Goal: Task Accomplishment & Management: Complete application form

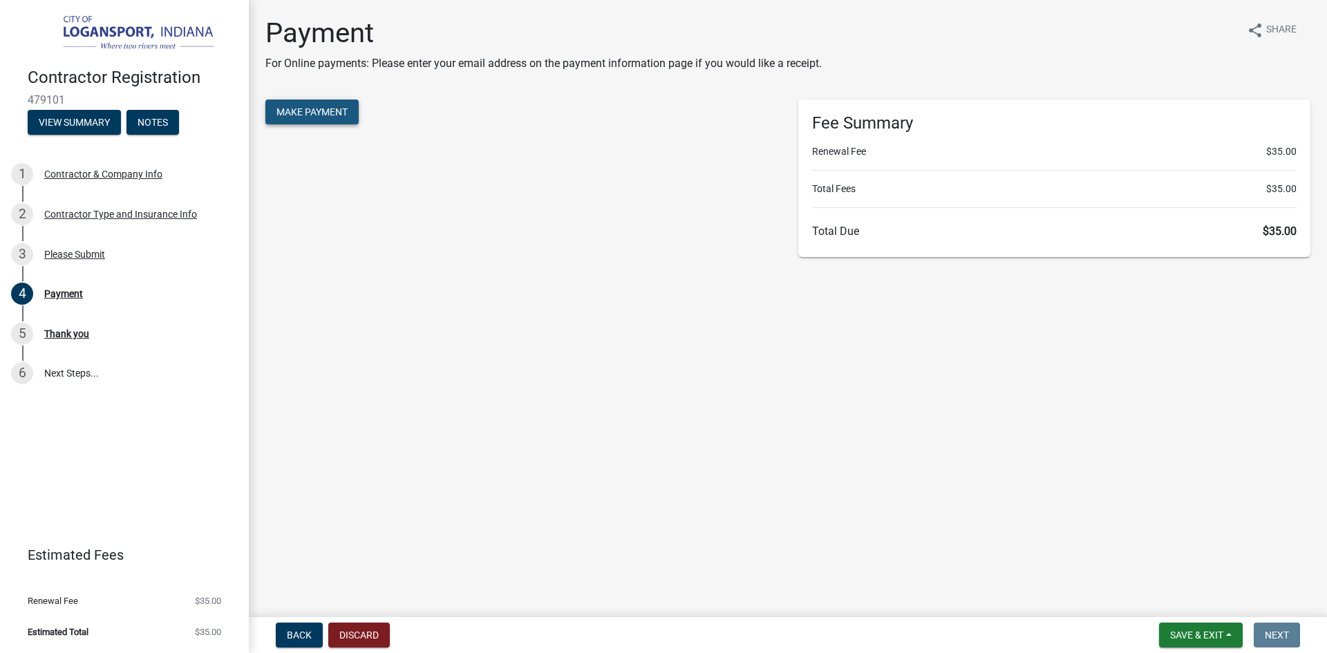
click at [317, 108] on span "Make Payment" at bounding box center [312, 111] width 71 height 11
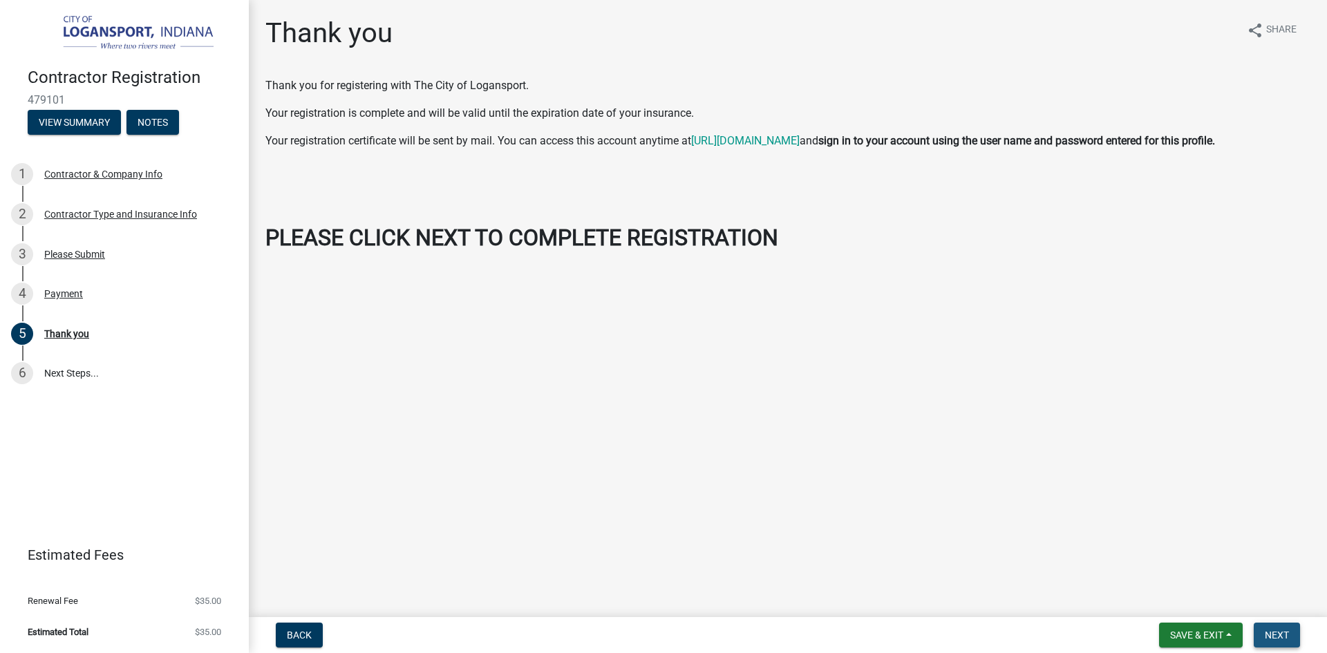
click at [1276, 637] on span "Next" at bounding box center [1277, 635] width 24 height 11
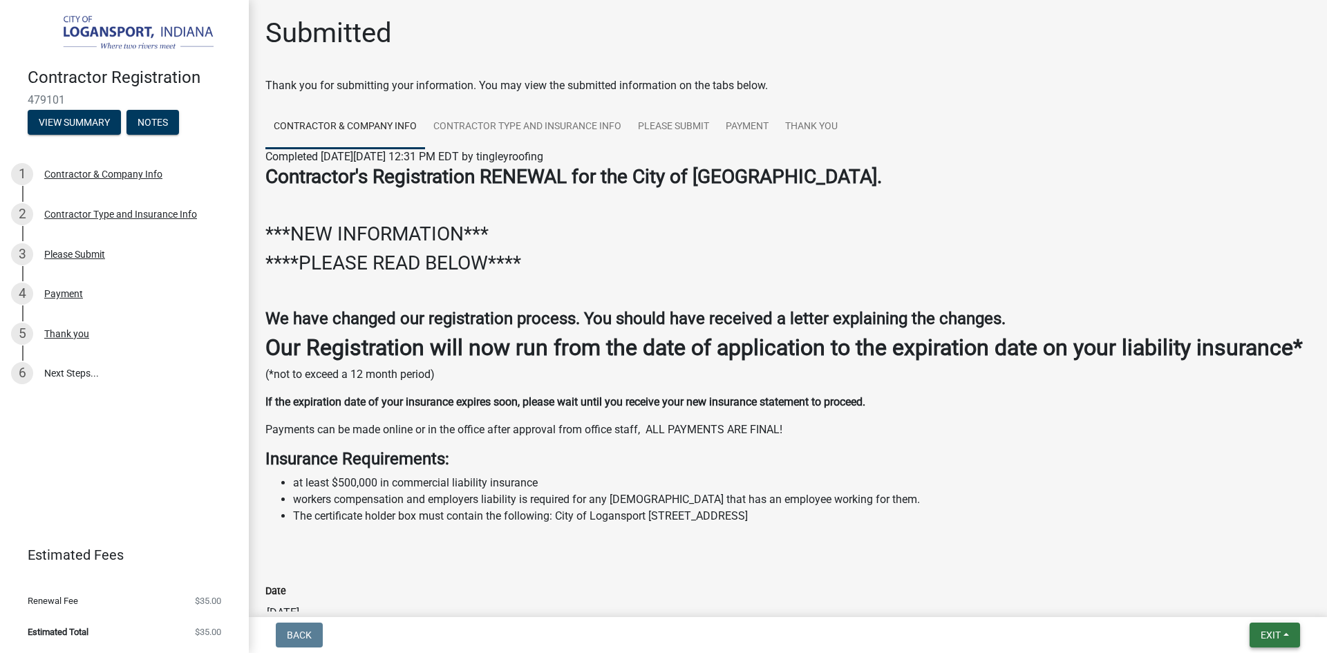
click at [1284, 644] on button "Exit" at bounding box center [1275, 635] width 50 height 25
click at [1258, 601] on button "Save & Exit" at bounding box center [1245, 599] width 111 height 33
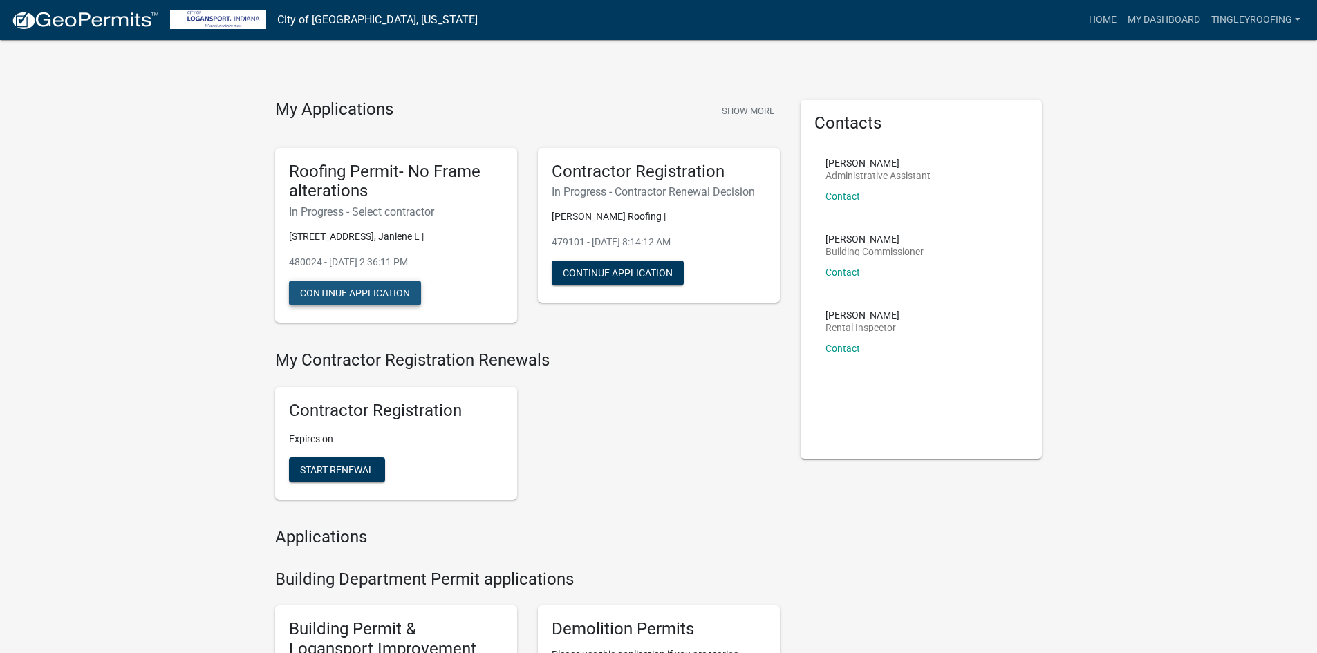
click at [352, 298] on button "Continue Application" at bounding box center [355, 293] width 132 height 25
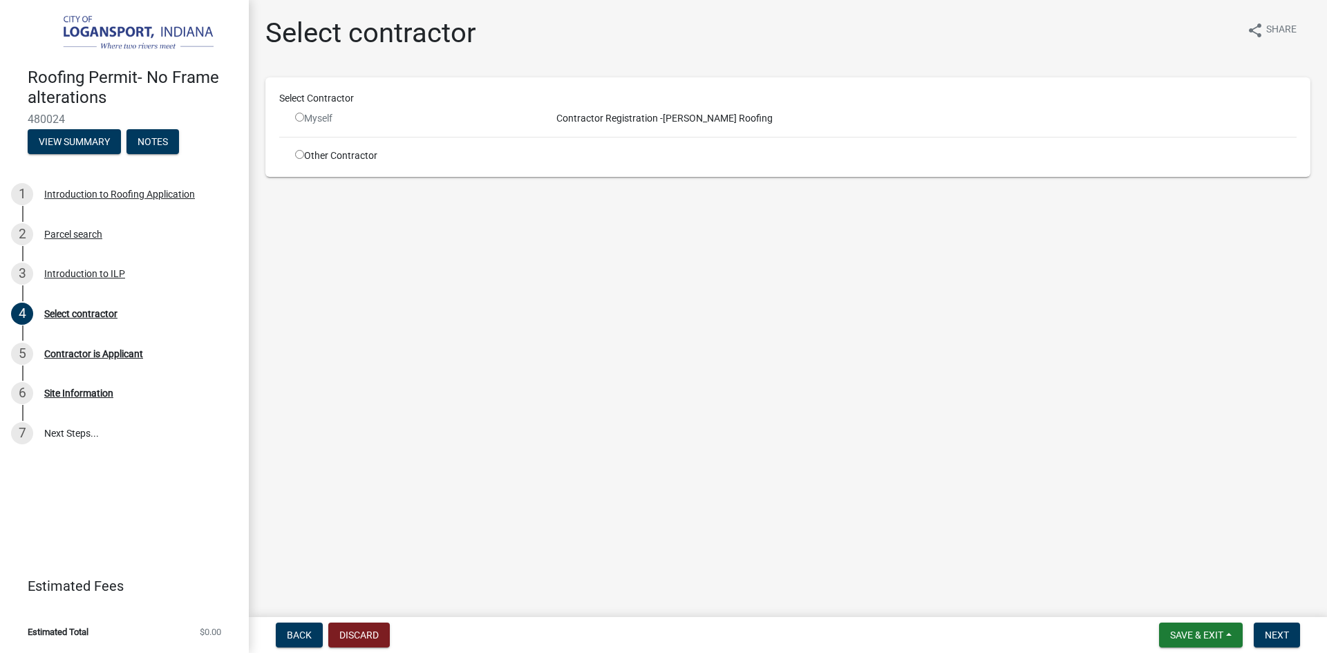
click at [301, 117] on input "radio" at bounding box center [299, 117] width 9 height 9
radio input "false"
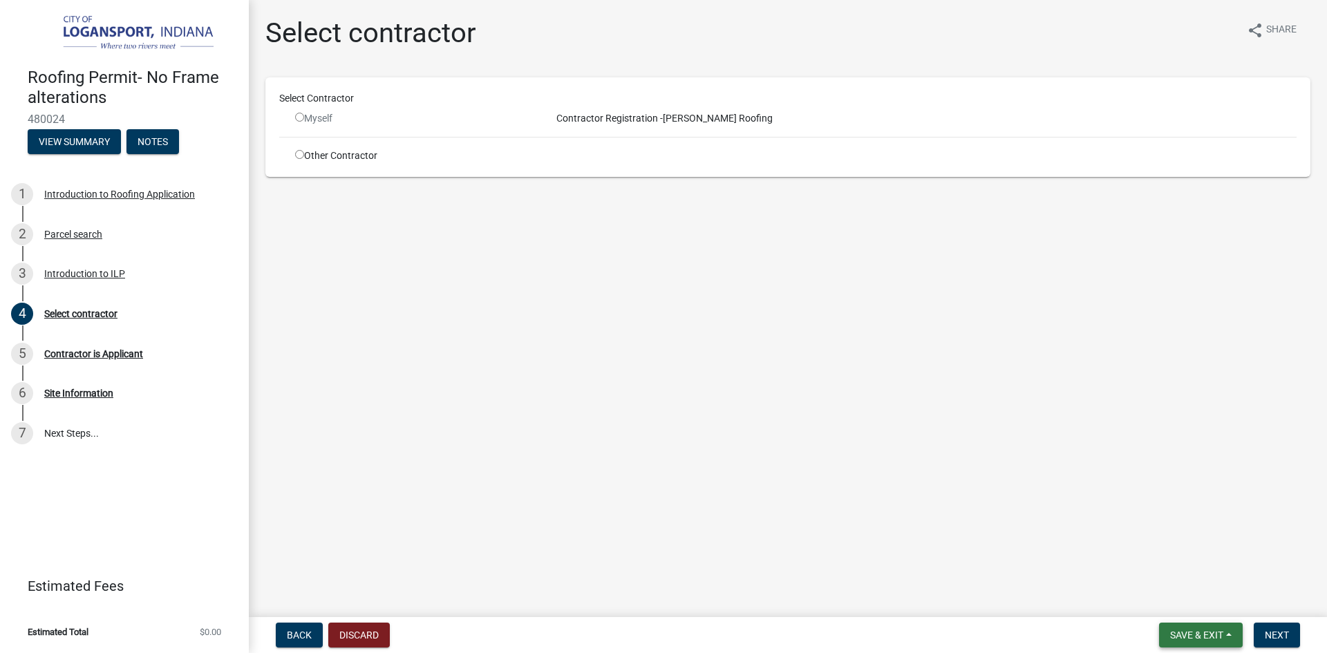
click at [1223, 632] on span "Save & Exit" at bounding box center [1196, 635] width 53 height 11
click at [1219, 604] on button "Save & Exit" at bounding box center [1187, 599] width 111 height 33
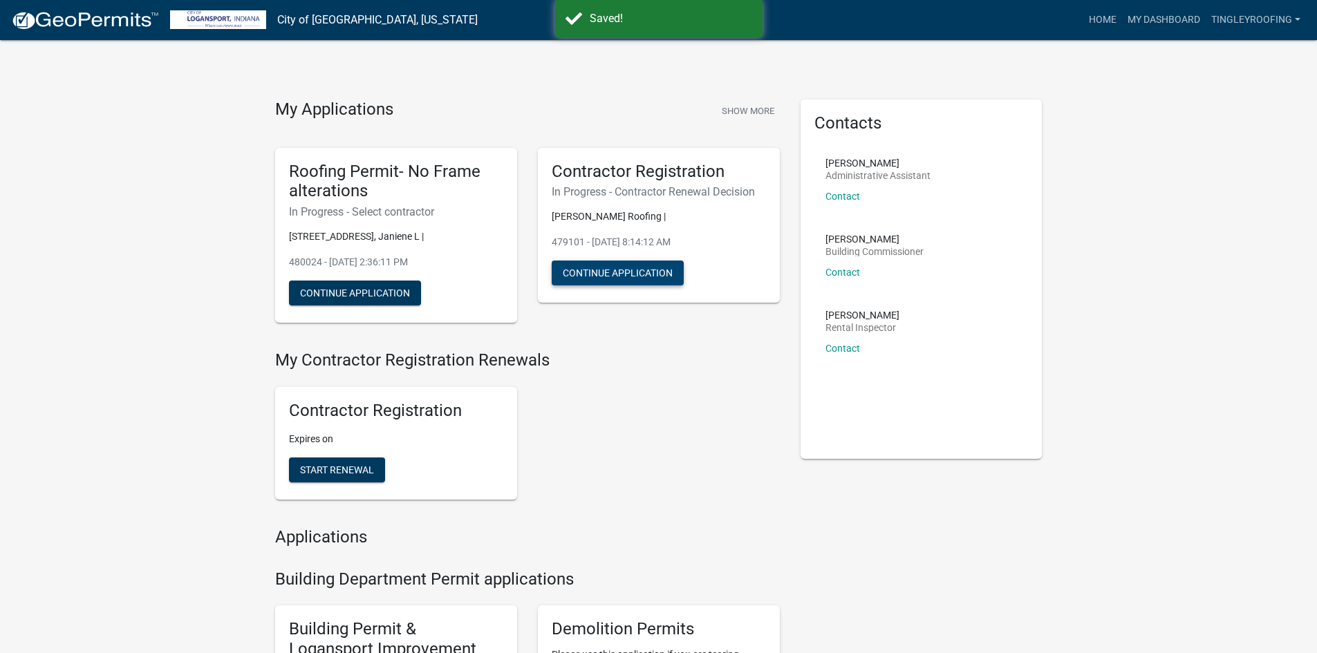
click at [637, 266] on button "Continue Application" at bounding box center [618, 273] width 132 height 25
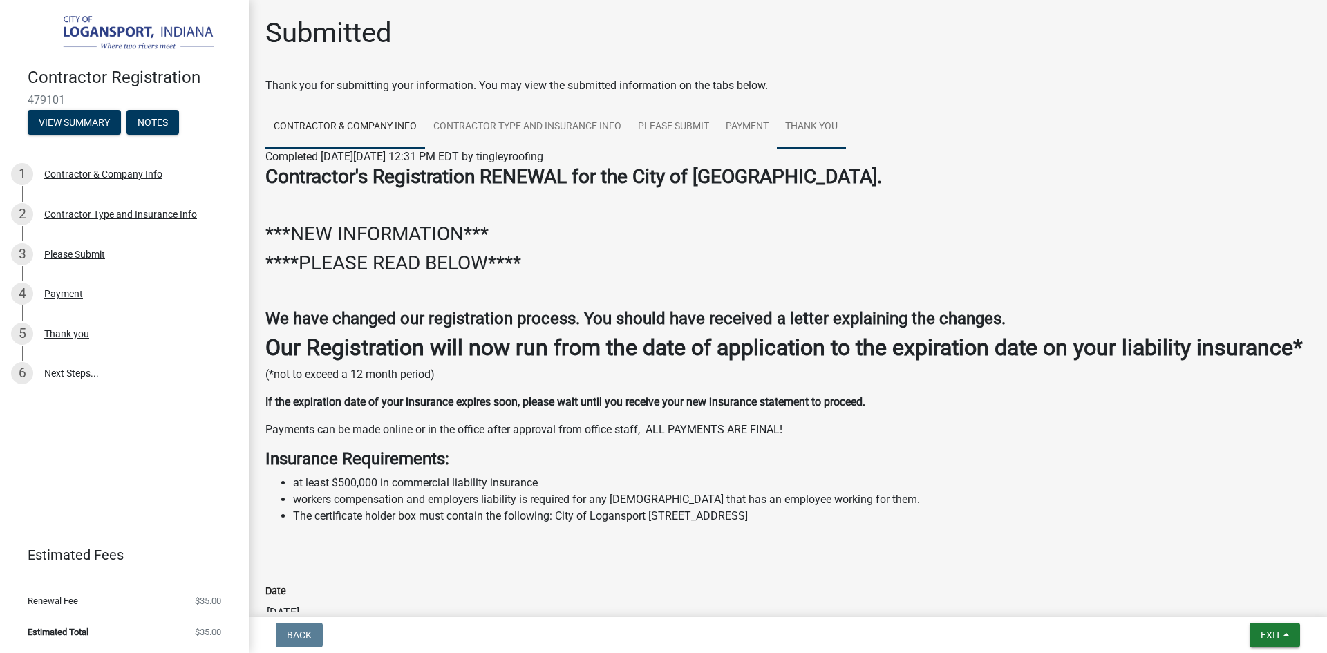
click at [813, 118] on link "Thank you" at bounding box center [811, 127] width 69 height 44
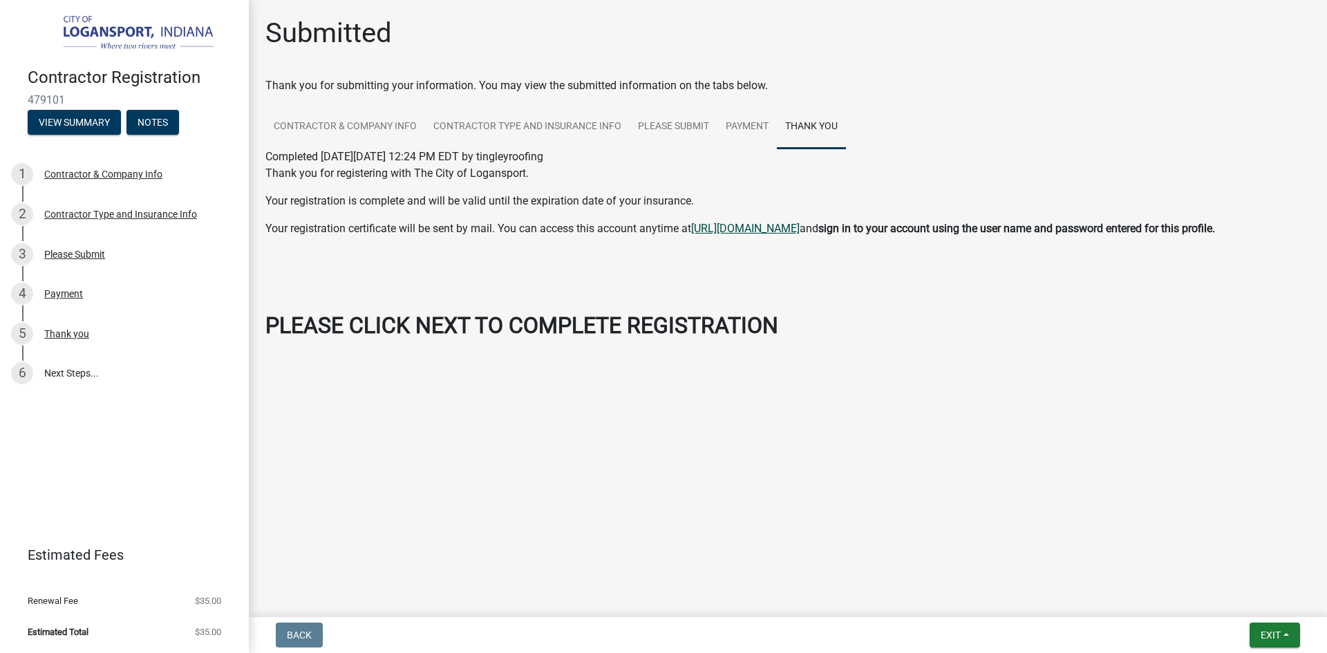
click at [800, 232] on link "https://permitting.schneidergis.com/jurisdiction/7b5a0982-8a1b-4356-b88d-da6c35…" at bounding box center [745, 228] width 109 height 13
click at [1269, 633] on span "Exit" at bounding box center [1271, 635] width 20 height 11
click at [1224, 597] on button "Save & Exit" at bounding box center [1245, 599] width 111 height 33
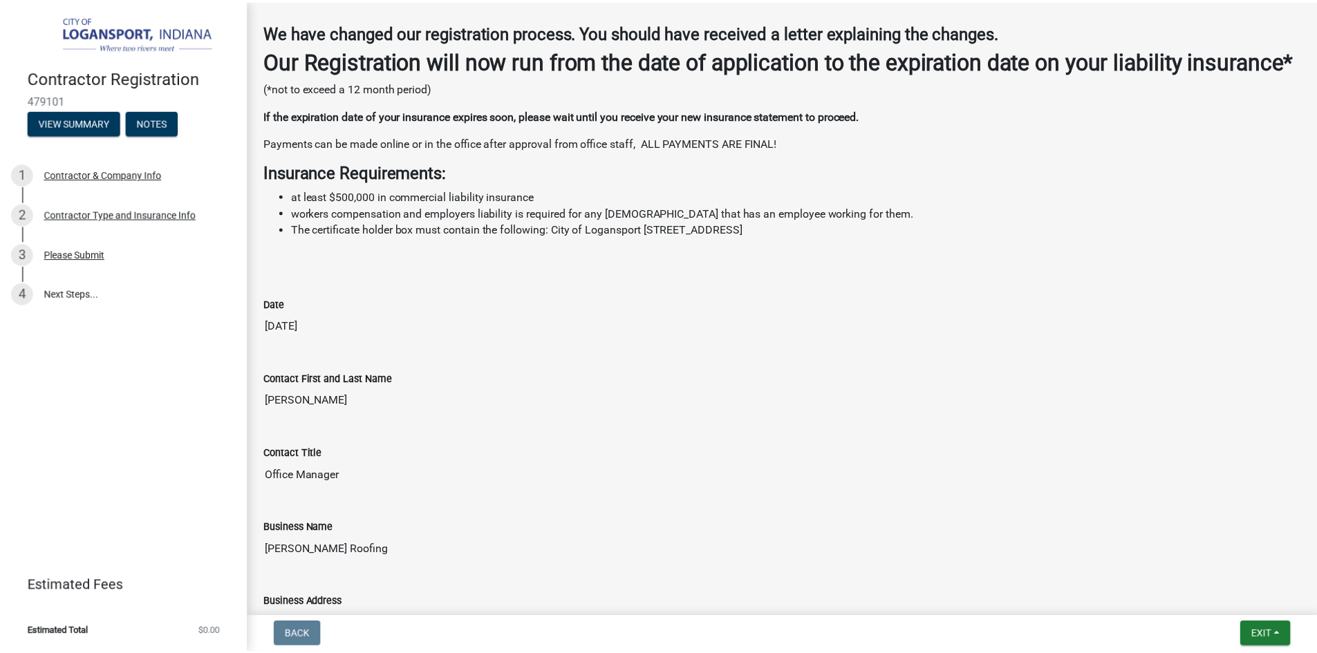
scroll to position [281, 0]
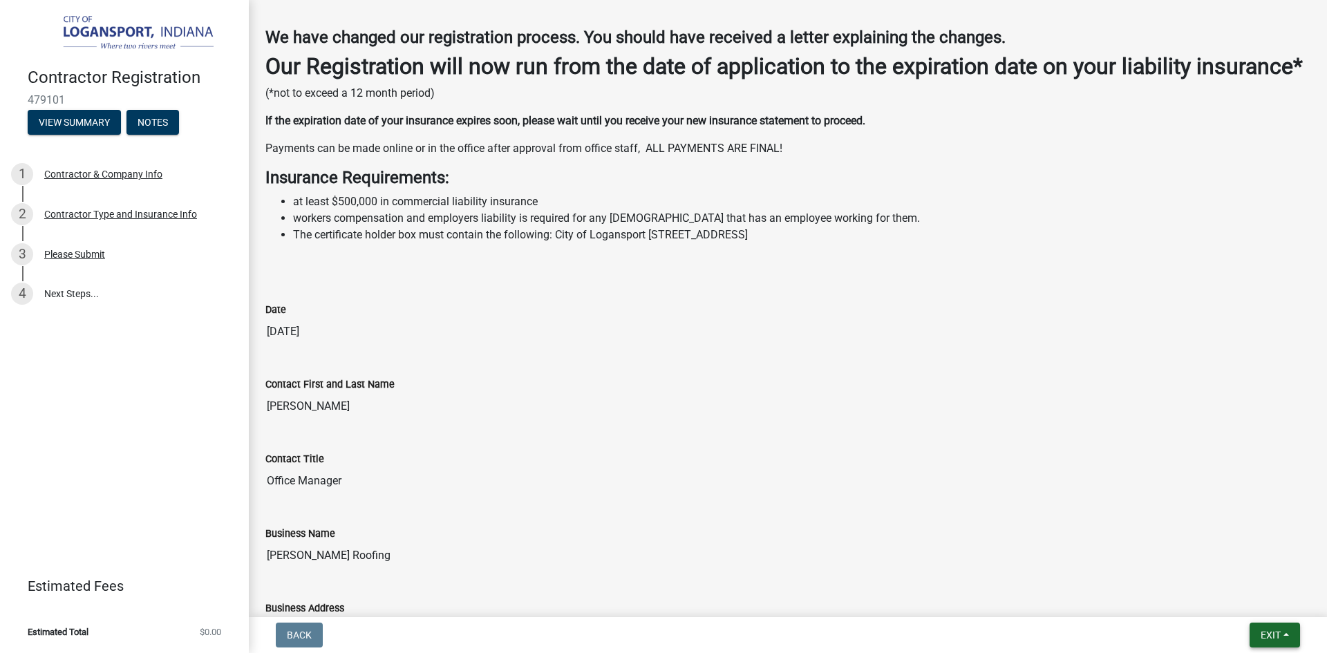
click at [1285, 629] on button "Exit" at bounding box center [1275, 635] width 50 height 25
click at [1258, 601] on button "Save & Exit" at bounding box center [1245, 599] width 111 height 33
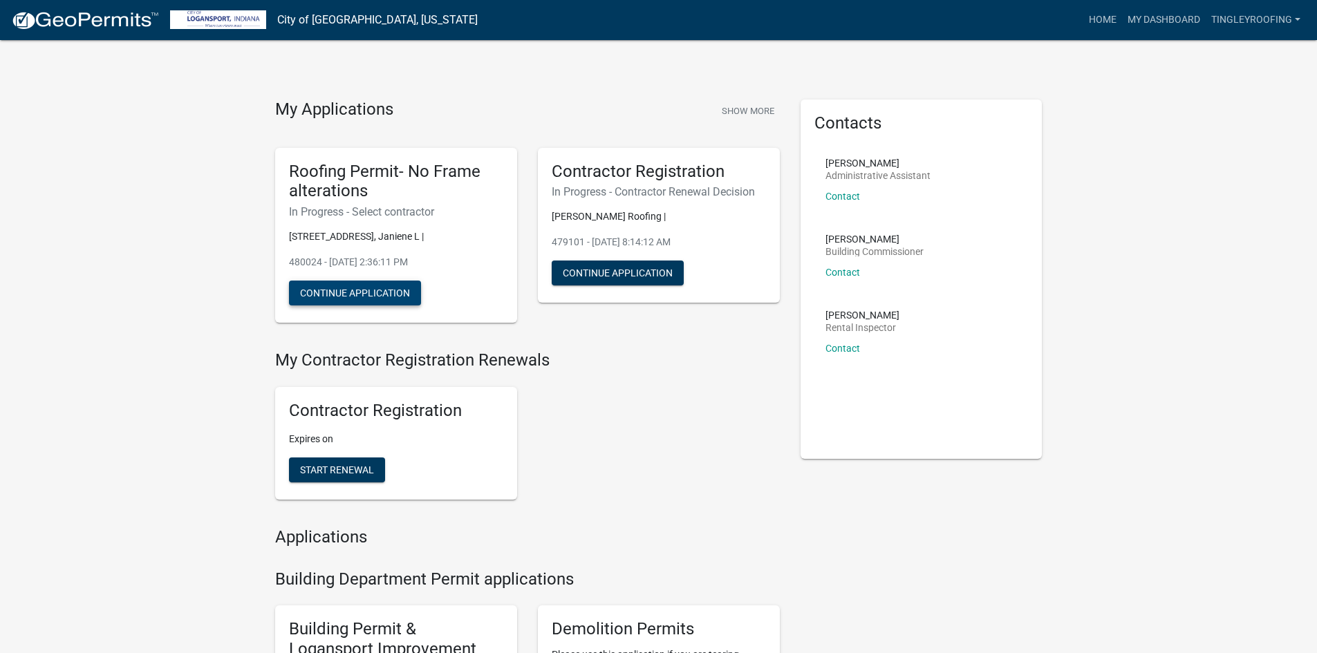
click at [382, 296] on button "Continue Application" at bounding box center [355, 293] width 132 height 25
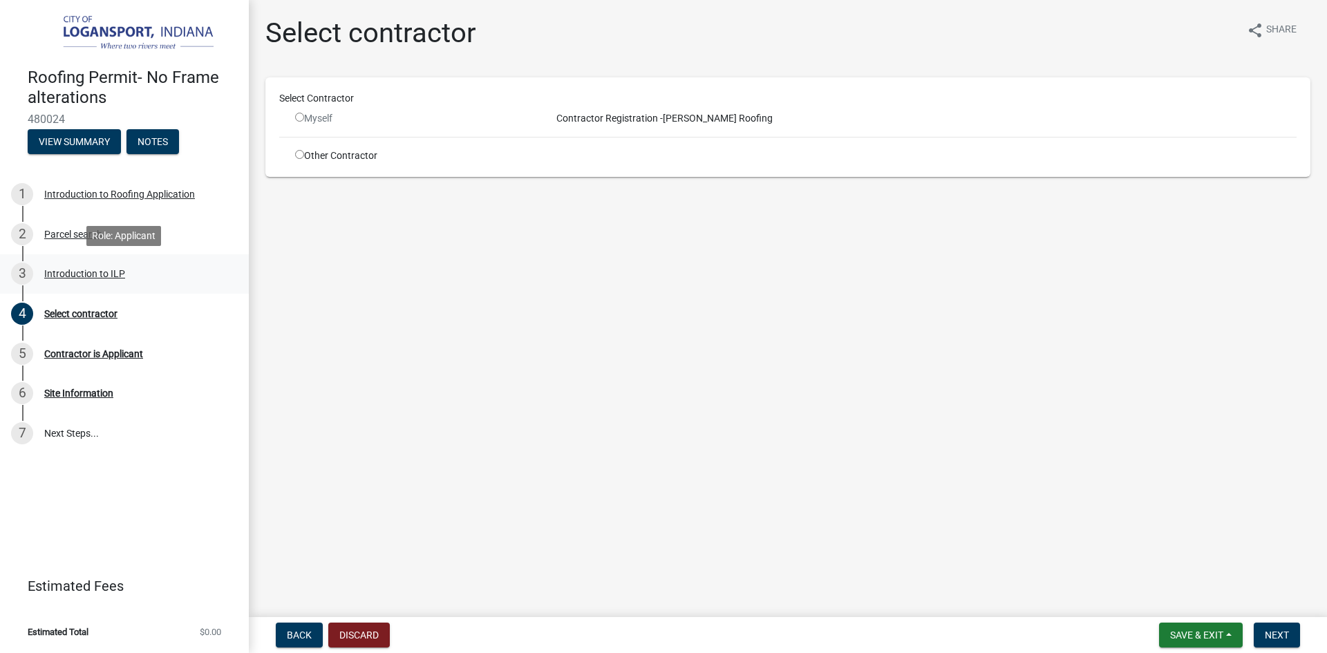
click at [67, 280] on div "3 Introduction to ILP" at bounding box center [119, 274] width 216 height 22
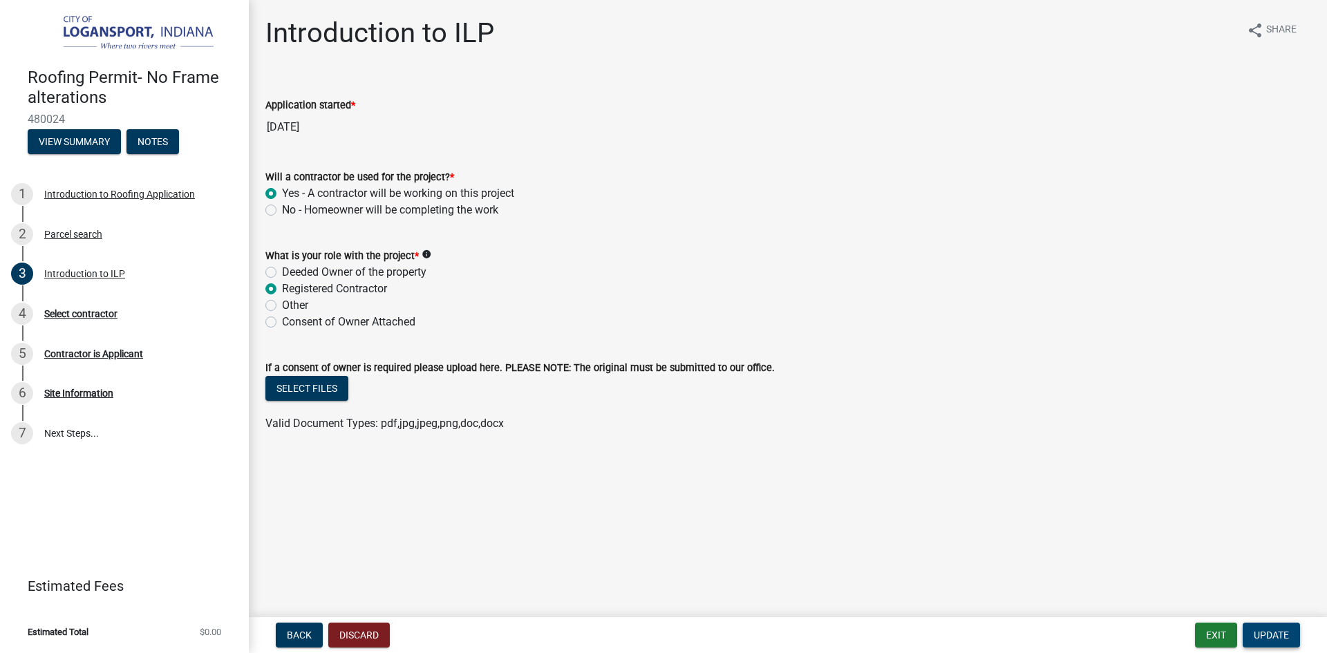
click at [1280, 631] on span "Update" at bounding box center [1271, 635] width 35 height 11
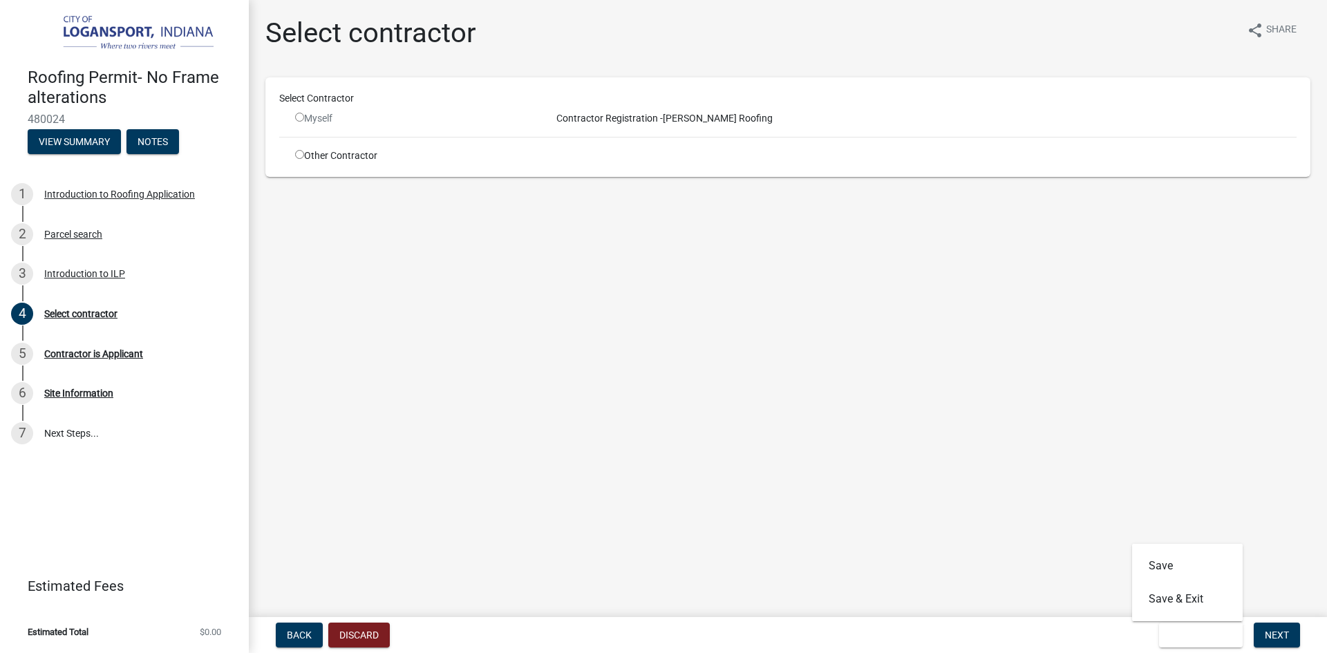
click at [734, 344] on main "Select contractor share Share Select Contractor Myself Contractor Registration …" at bounding box center [788, 306] width 1078 height 612
click at [301, 120] on input "radio" at bounding box center [299, 117] width 9 height 9
click at [597, 110] on div "Select Contractor" at bounding box center [788, 101] width 1038 height 20
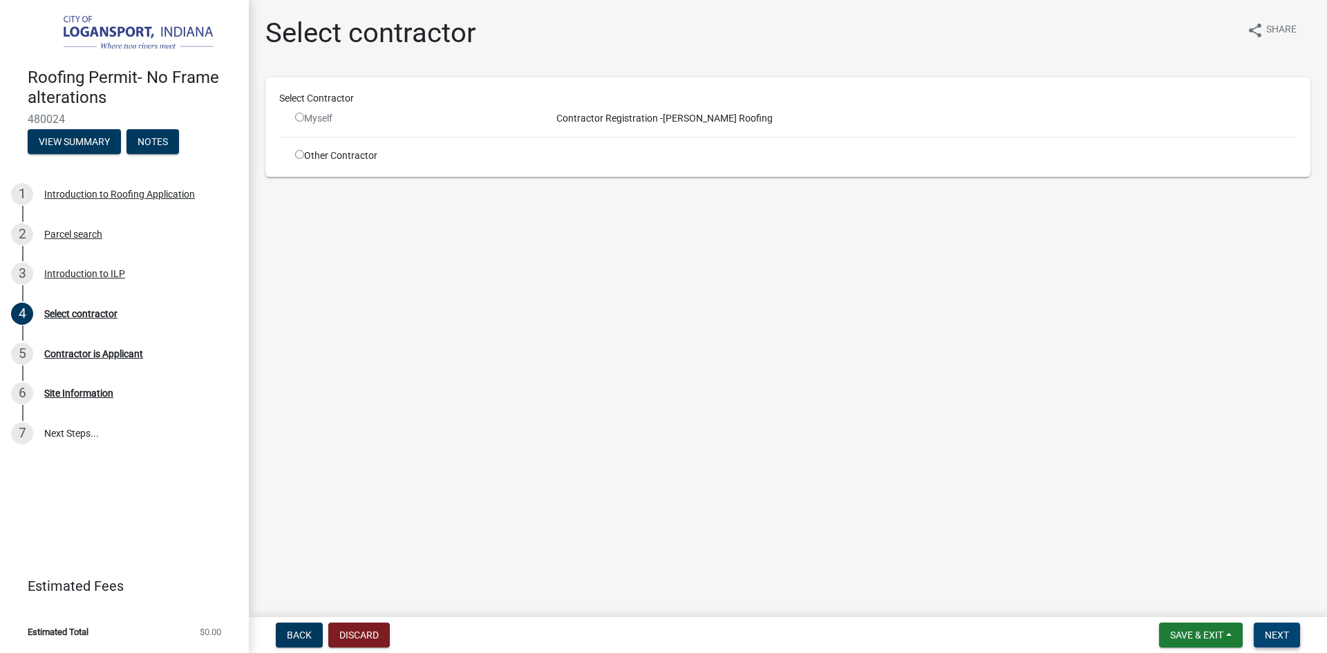
click at [1269, 646] on button "Next" at bounding box center [1277, 635] width 46 height 25
click at [299, 113] on input "radio" at bounding box center [299, 117] width 9 height 9
radio input "false"
click at [1217, 633] on span "Save & Exit" at bounding box center [1196, 635] width 53 height 11
click at [1179, 572] on button "Save" at bounding box center [1187, 566] width 111 height 33
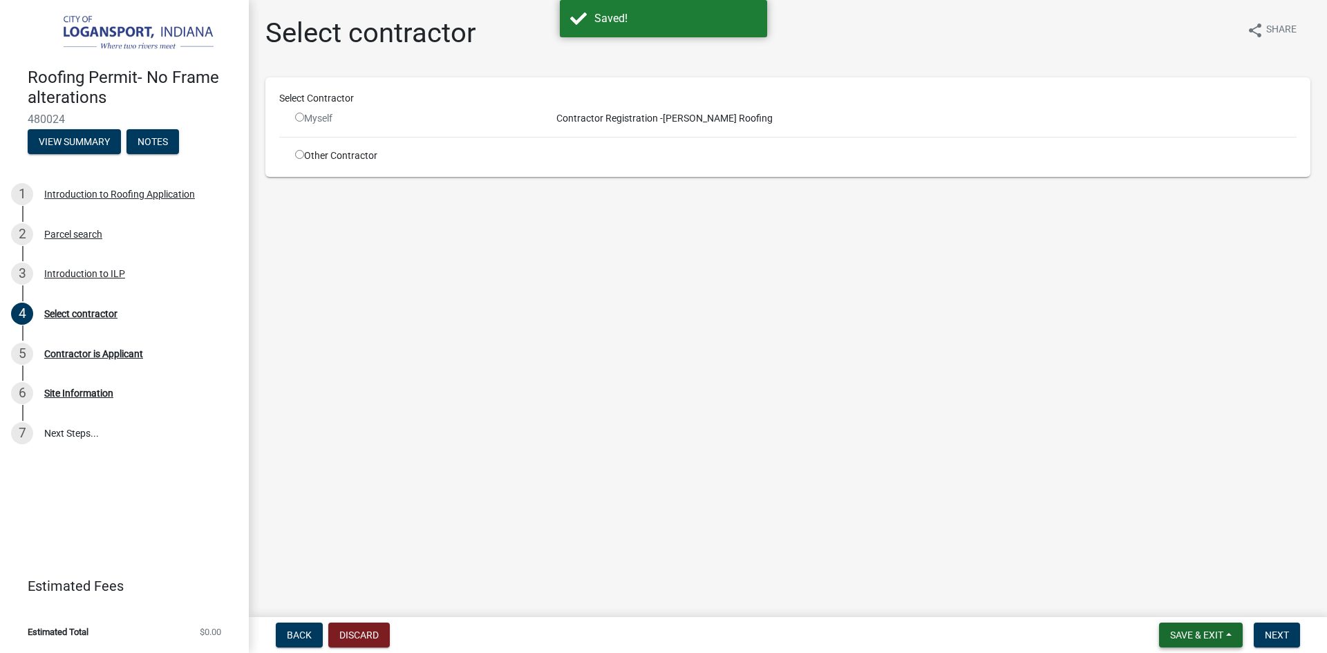
click at [1210, 631] on span "Save & Exit" at bounding box center [1196, 635] width 53 height 11
click at [1184, 597] on button "Save & Exit" at bounding box center [1187, 599] width 111 height 33
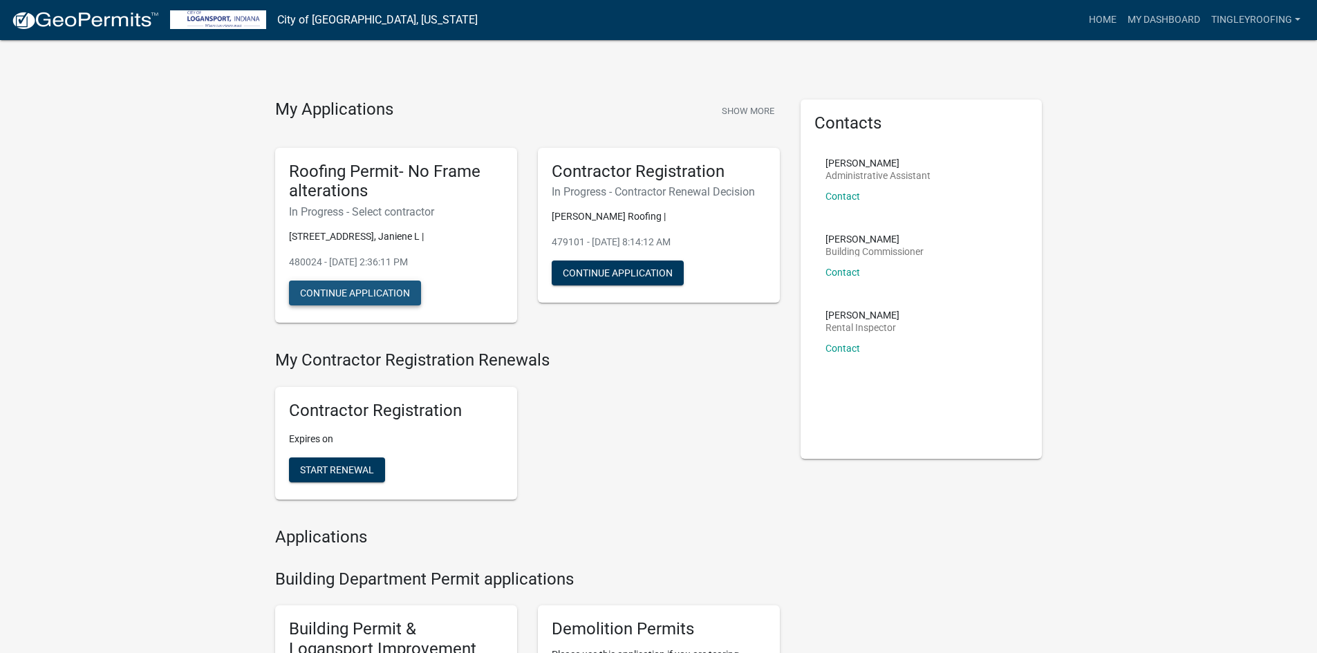
click at [351, 286] on button "Continue Application" at bounding box center [355, 293] width 132 height 25
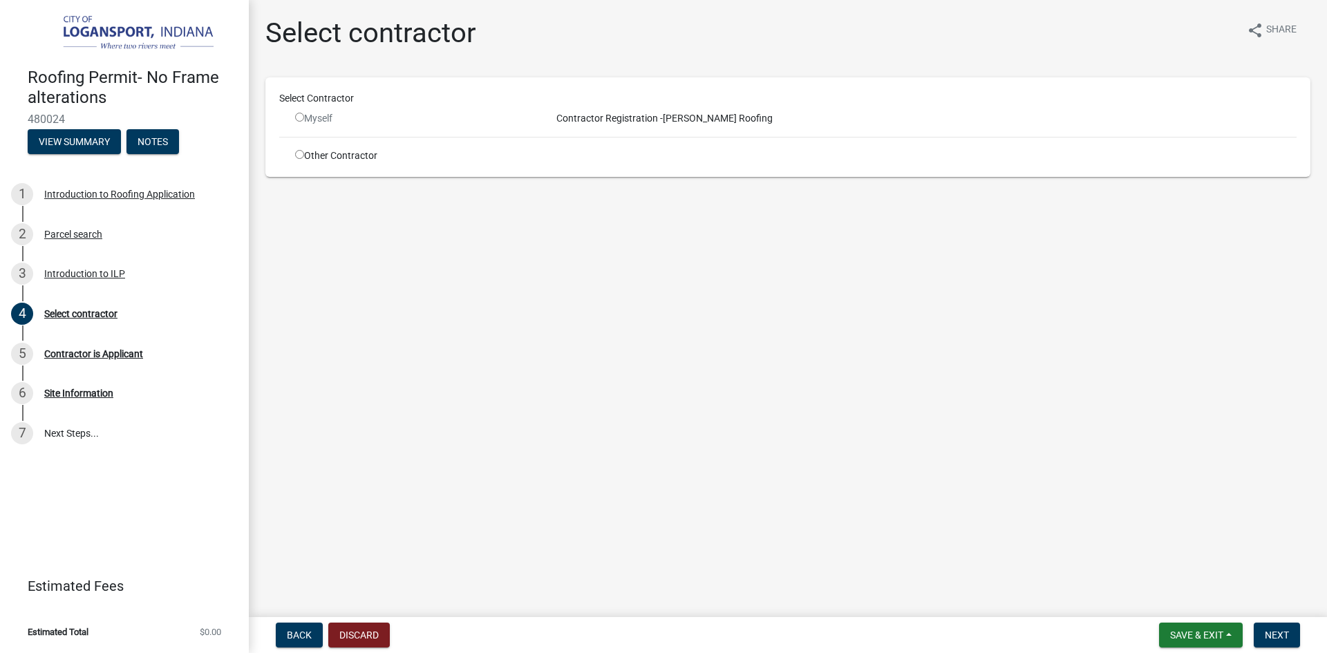
click at [297, 111] on div "Select Contractor" at bounding box center [788, 101] width 1038 height 20
click at [306, 118] on div "Myself" at bounding box center [412, 118] width 235 height 15
click at [1282, 635] on span "Next" at bounding box center [1277, 635] width 24 height 11
click at [535, 120] on div "Myself" at bounding box center [413, 118] width 256 height 15
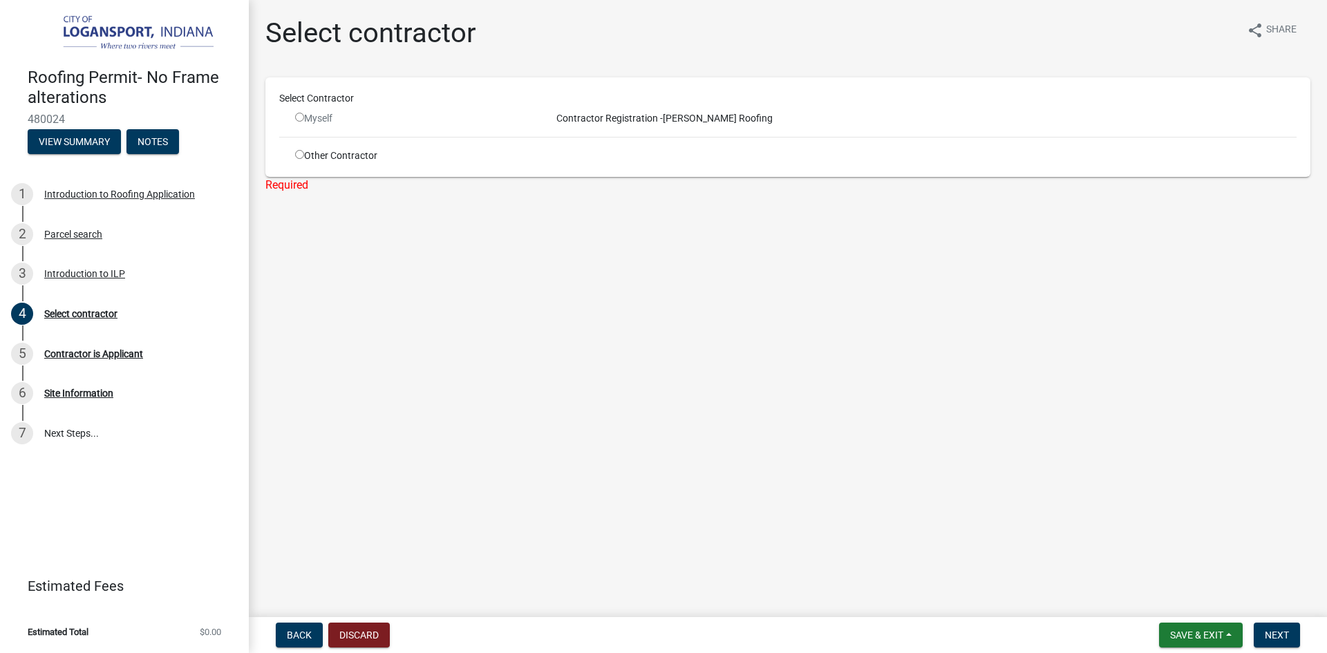
click at [299, 154] on input "radio" at bounding box center [299, 154] width 9 height 9
radio input "true"
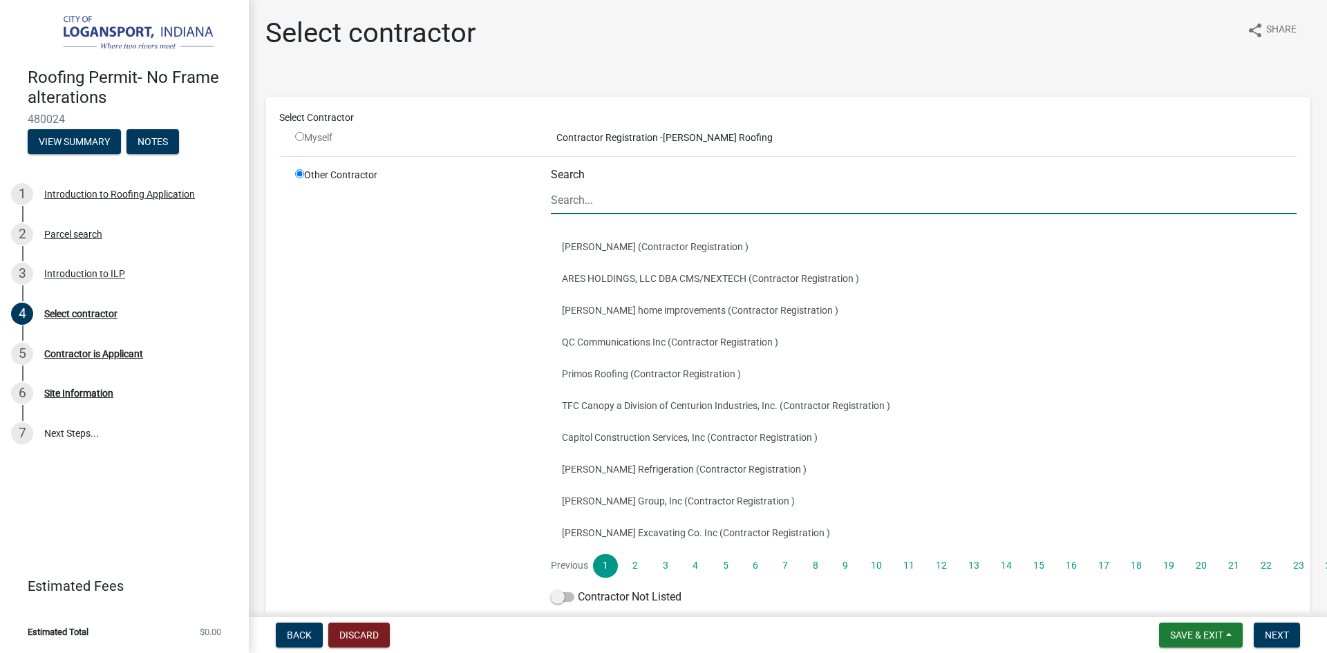
click at [609, 197] on input "Search" at bounding box center [924, 200] width 746 height 28
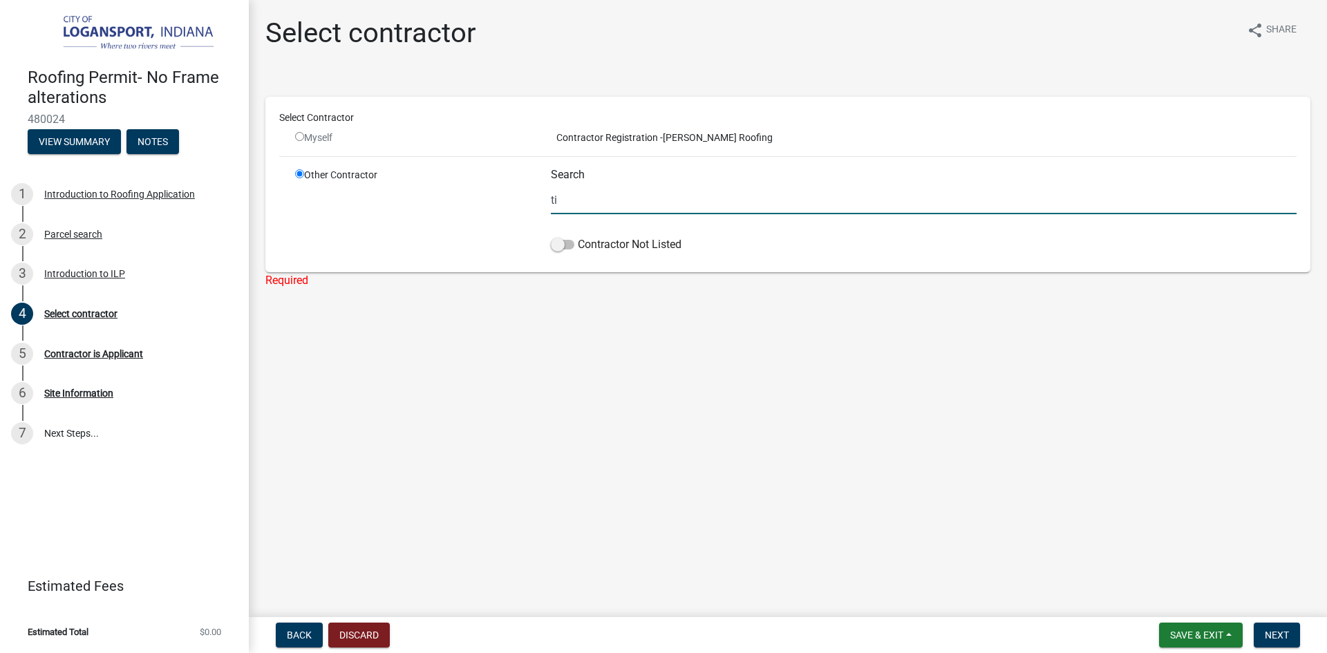
type input "t"
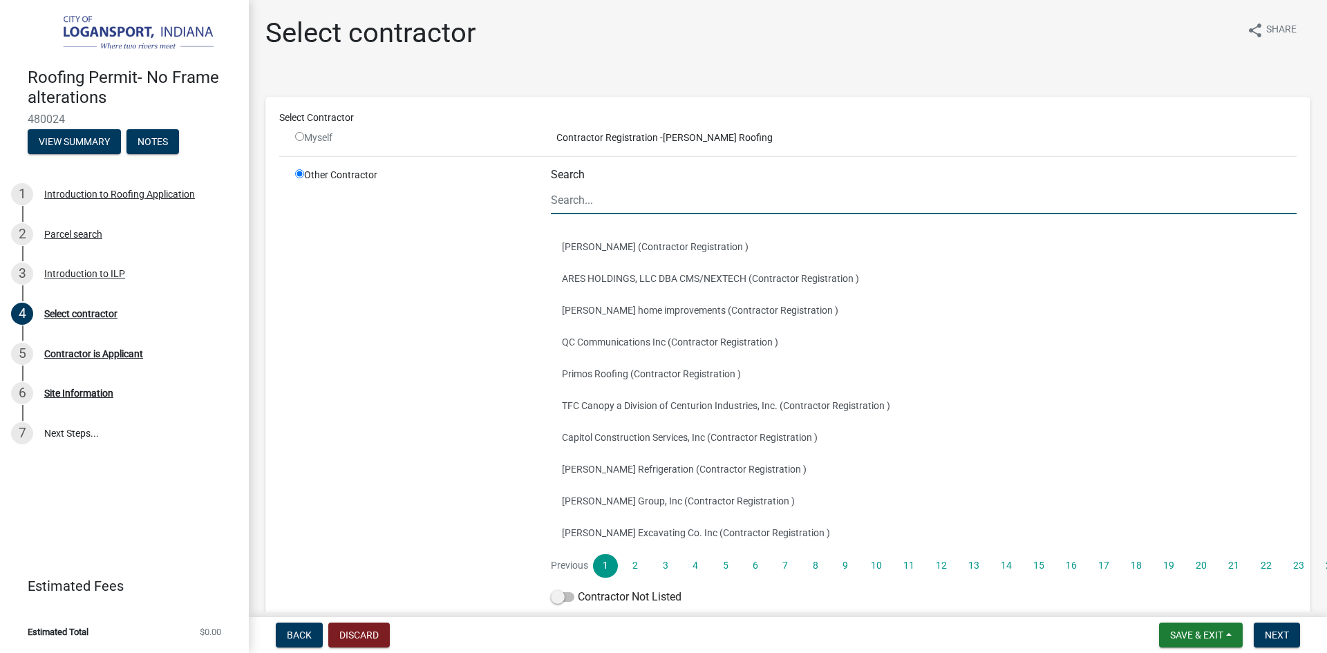
click at [297, 133] on input "radio" at bounding box center [299, 136] width 9 height 9
radio input "false"
radio input "true"
click at [297, 138] on input "radio" at bounding box center [299, 136] width 9 height 9
radio input "false"
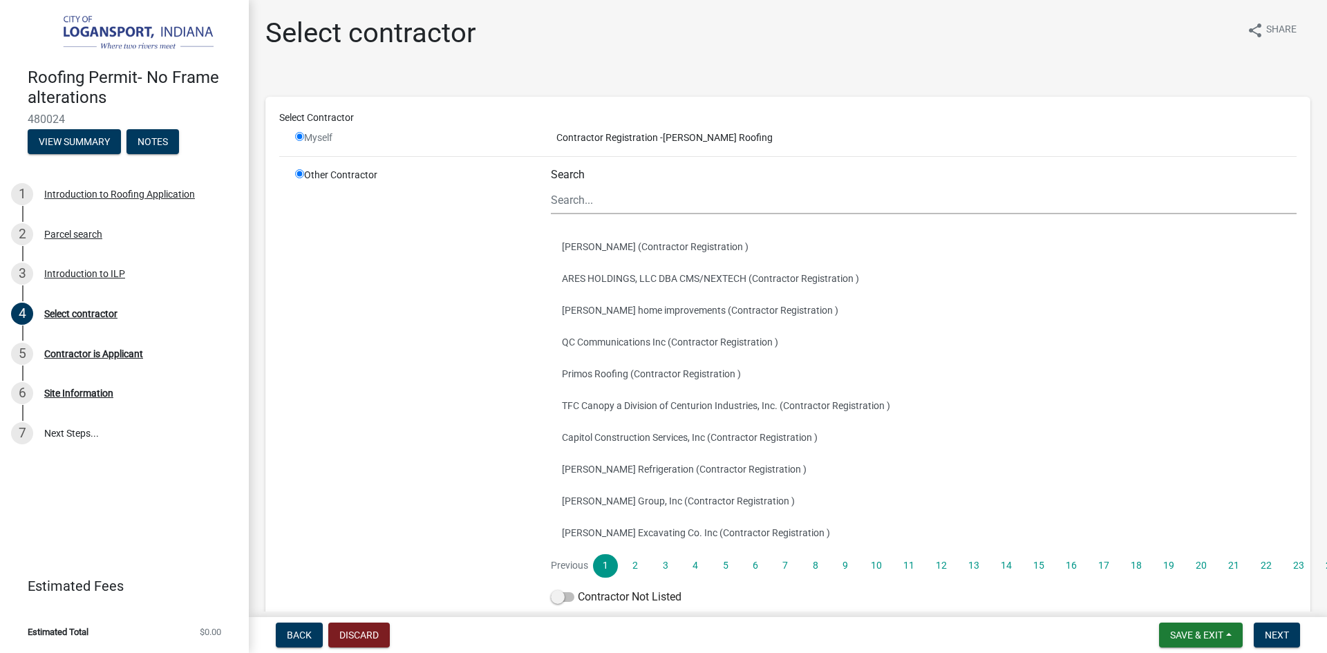
radio input "true"
click at [298, 174] on input "radio" at bounding box center [299, 173] width 9 height 9
click at [308, 139] on div "Myself" at bounding box center [412, 138] width 235 height 15
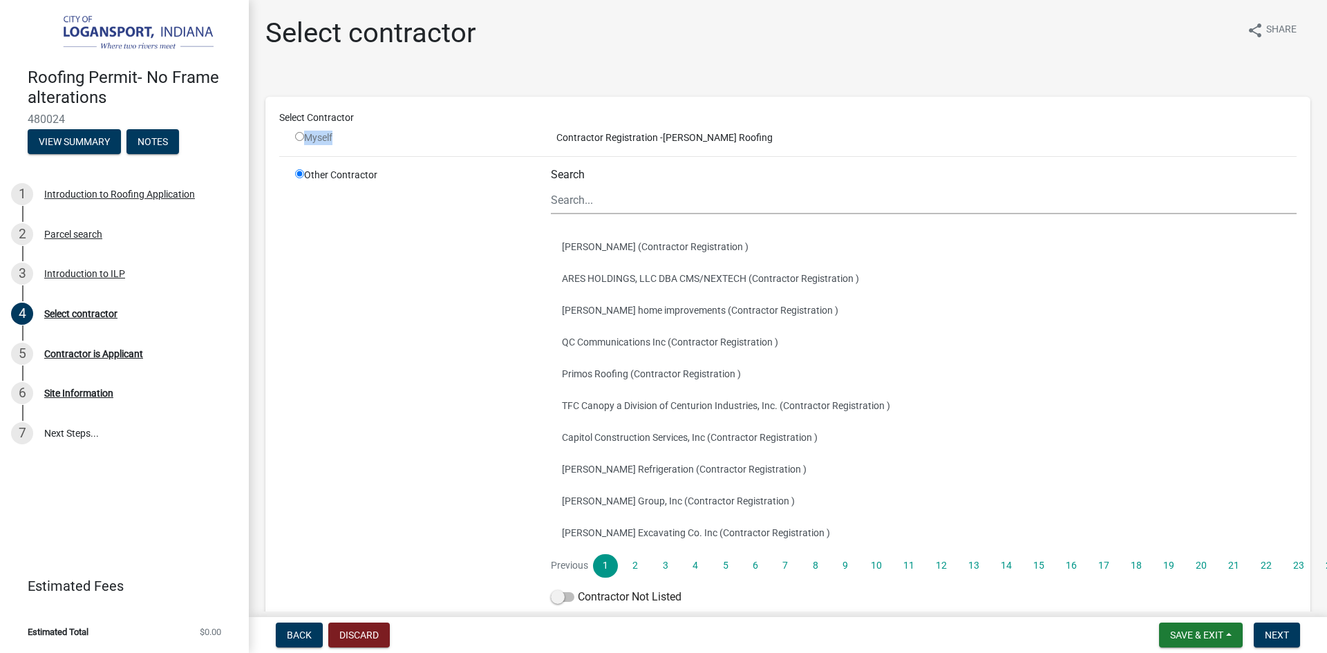
click at [308, 139] on div "Myself" at bounding box center [412, 138] width 235 height 15
click at [548, 602] on div "Search Paul Bigger (Contractor Registration ) ARES HOLDINGS, LLC DBA CMS/NEXTEC…" at bounding box center [924, 389] width 767 height 443
click at [554, 597] on span at bounding box center [563, 597] width 24 height 10
click at [578, 589] on input "Contractor Not Listed" at bounding box center [578, 589] width 0 height 0
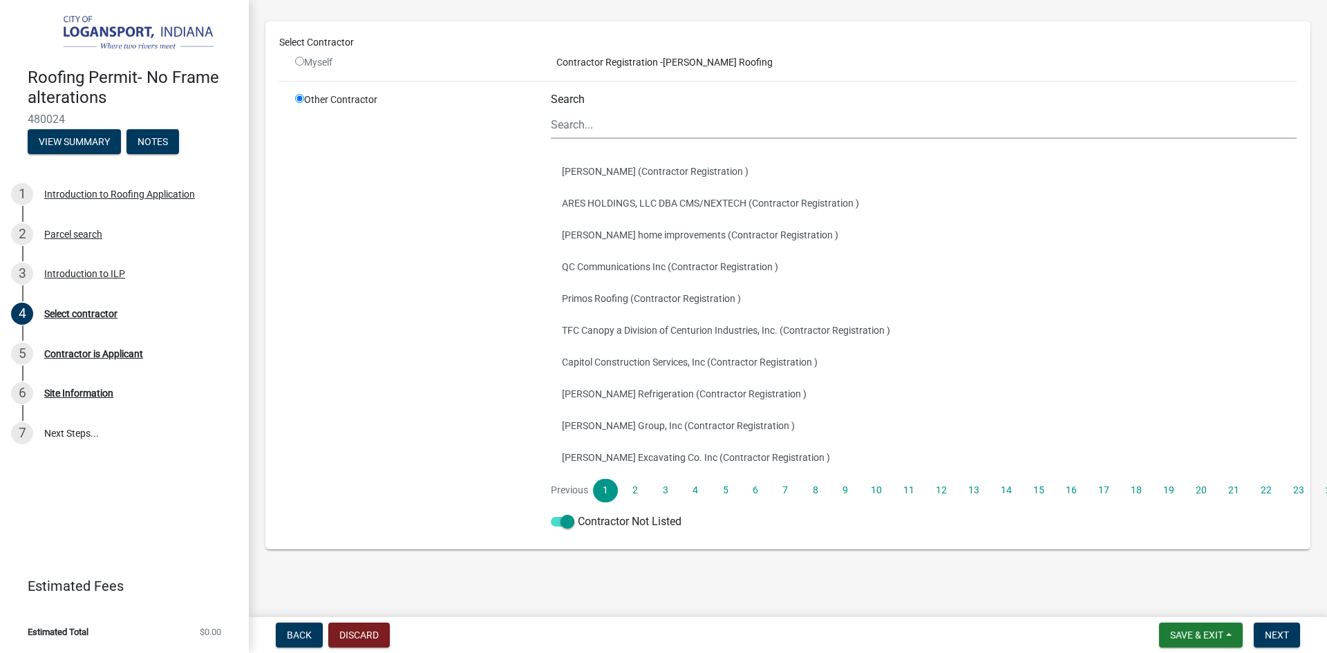
scroll to position [78, 0]
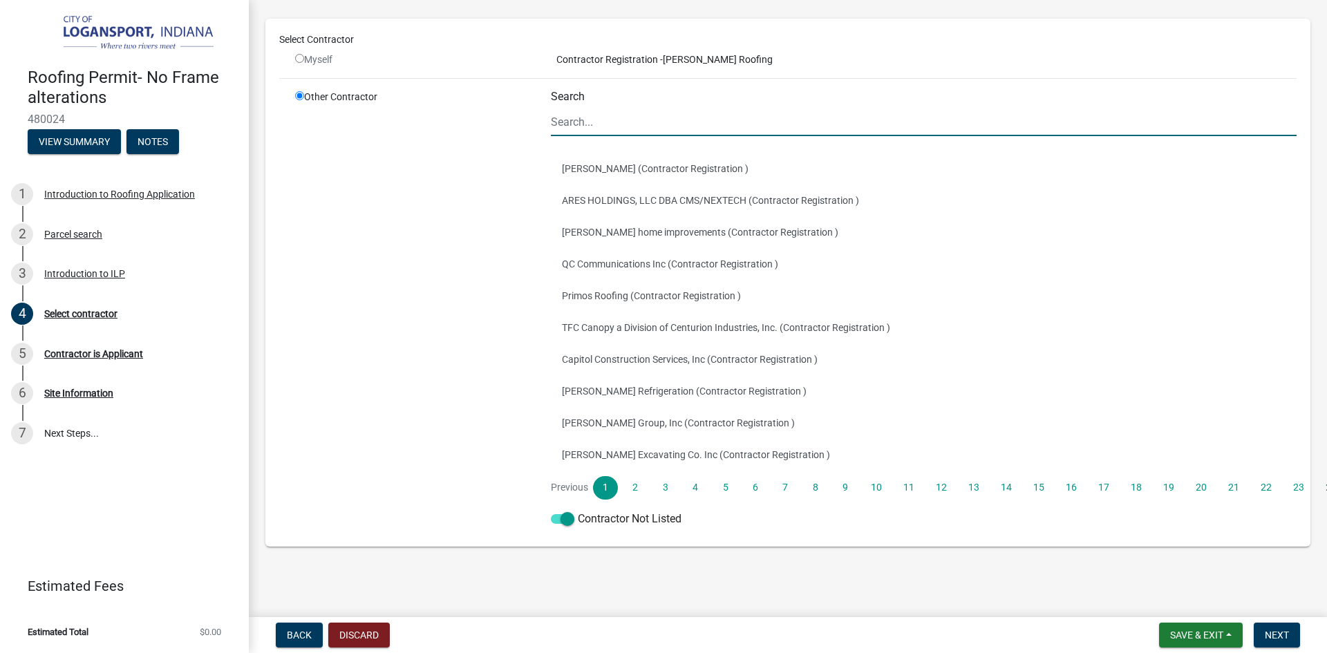
click at [619, 122] on input "Search" at bounding box center [924, 122] width 746 height 28
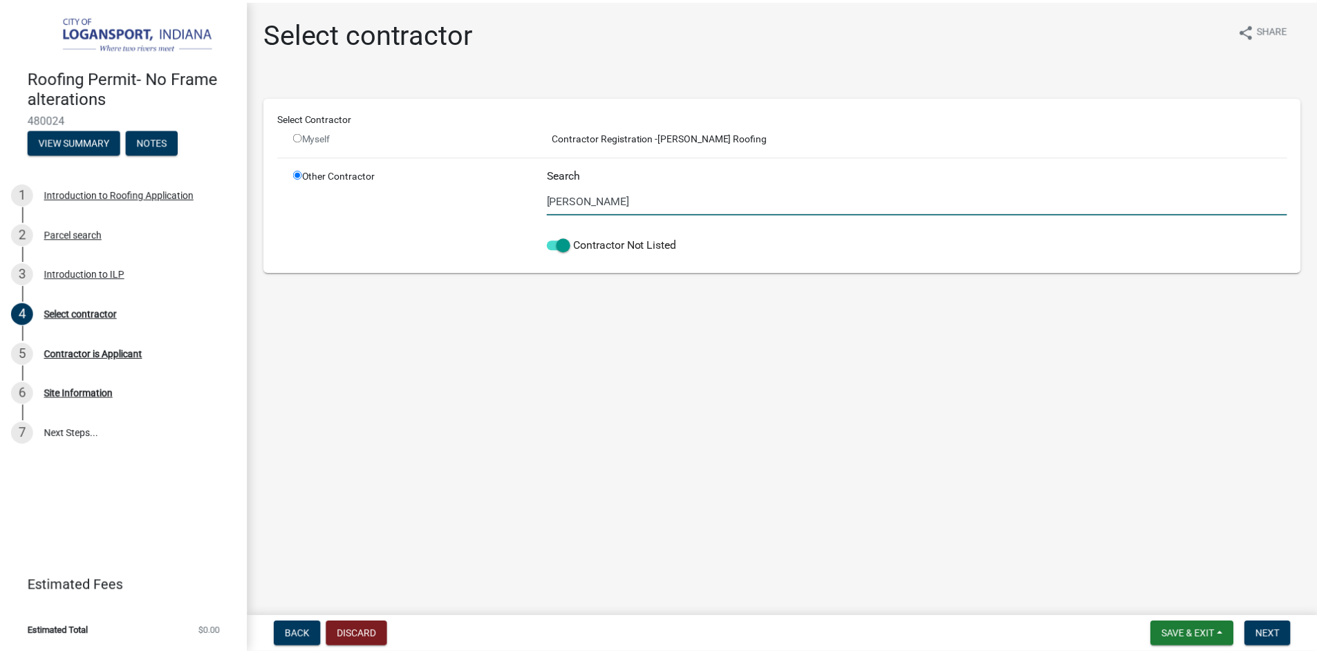
scroll to position [0, 0]
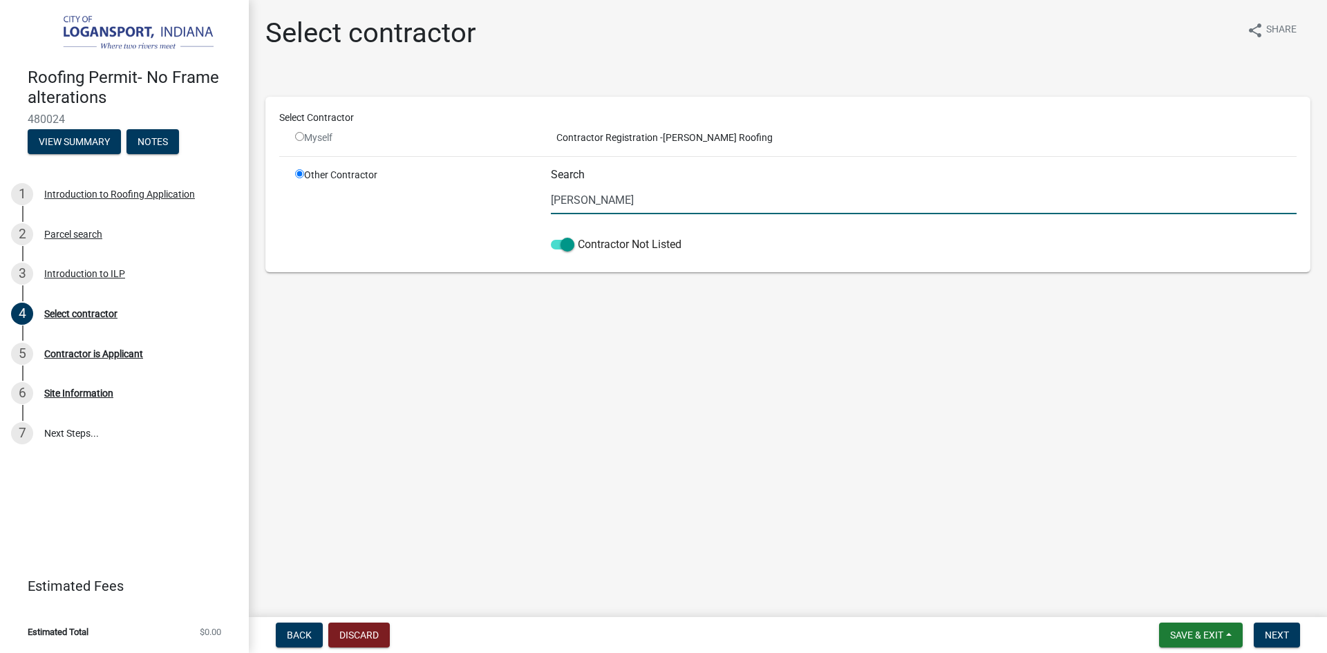
click at [633, 196] on input "tingley" at bounding box center [924, 200] width 746 height 28
drag, startPoint x: 619, startPoint y: 206, endPoint x: 523, endPoint y: 198, distance: 96.5
click at [523, 198] on div "Other Contractor Search tingley Contractor Not Listed" at bounding box center [796, 213] width 1022 height 91
type input "tingley"
click at [1226, 639] on button "Save & Exit" at bounding box center [1201, 635] width 84 height 25
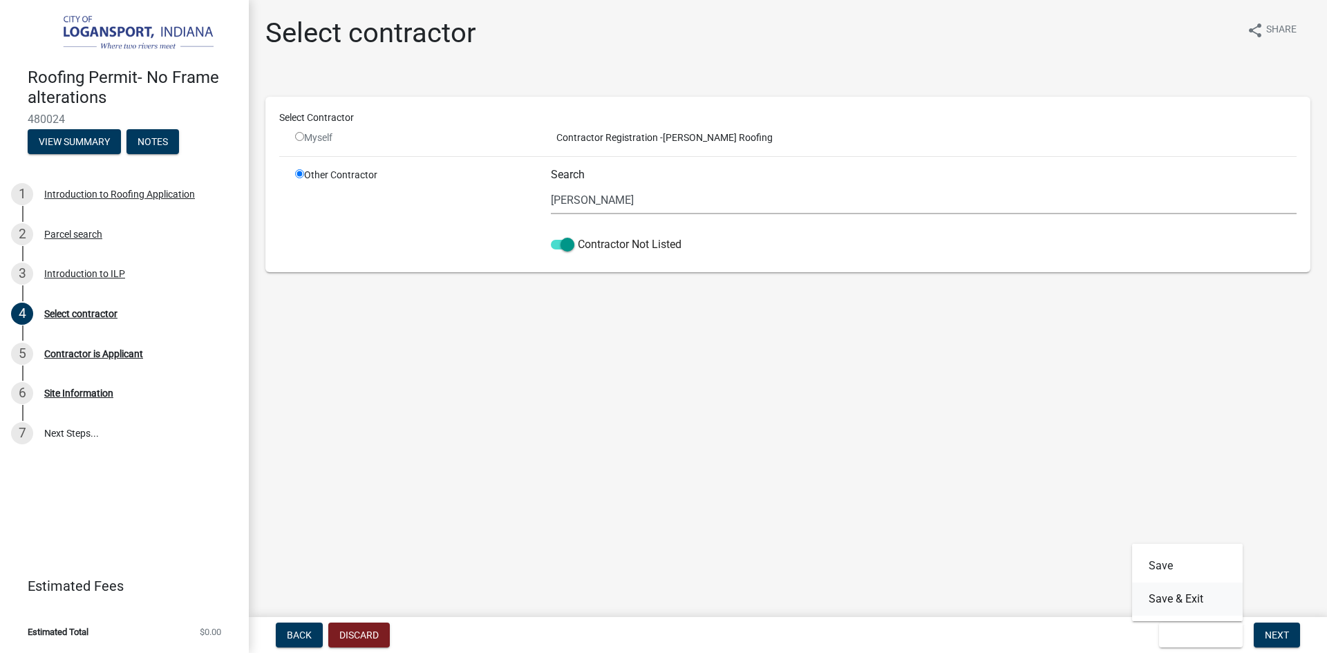
click at [1196, 599] on button "Save & Exit" at bounding box center [1187, 599] width 111 height 33
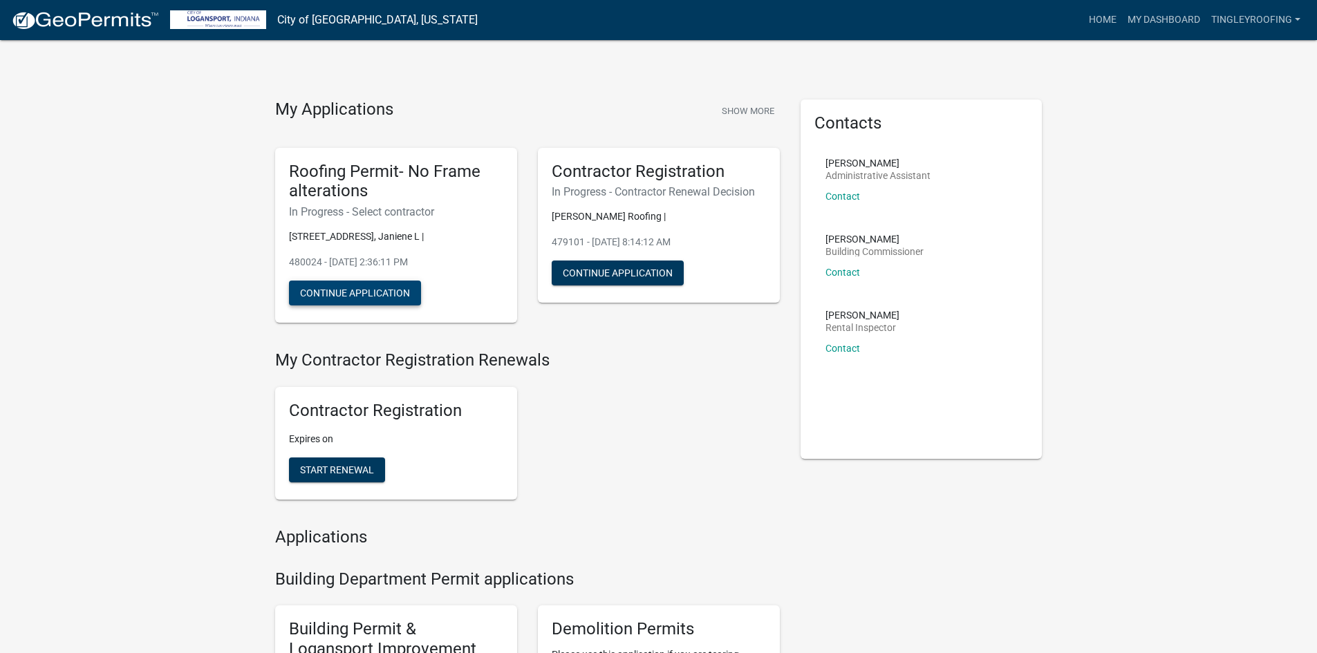
click at [323, 280] on div "Roofing Permit- No Frame alterations In Progress - Select contractor 727 PARKWA…" at bounding box center [396, 236] width 242 height 176
click at [329, 289] on button "Continue Application" at bounding box center [355, 293] width 132 height 25
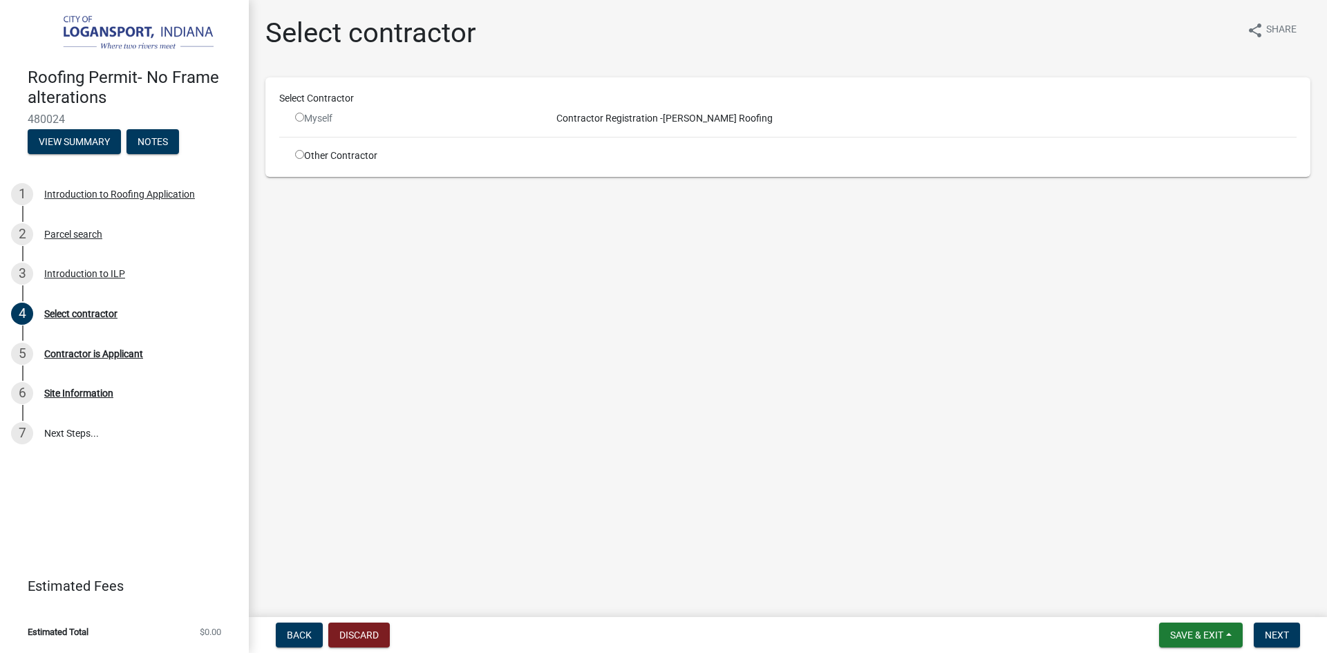
click at [295, 115] on div "Myself" at bounding box center [413, 118] width 256 height 15
click at [1268, 641] on button "Next" at bounding box center [1277, 635] width 46 height 25
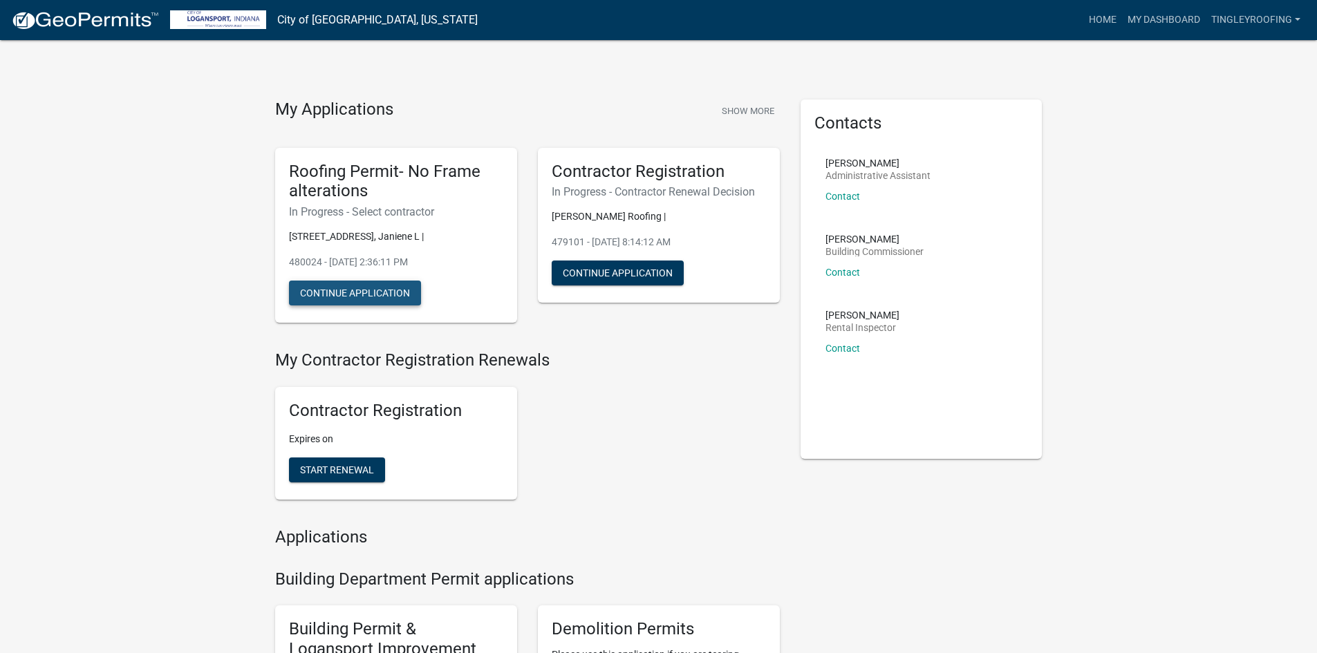
click at [389, 295] on button "Continue Application" at bounding box center [355, 293] width 132 height 25
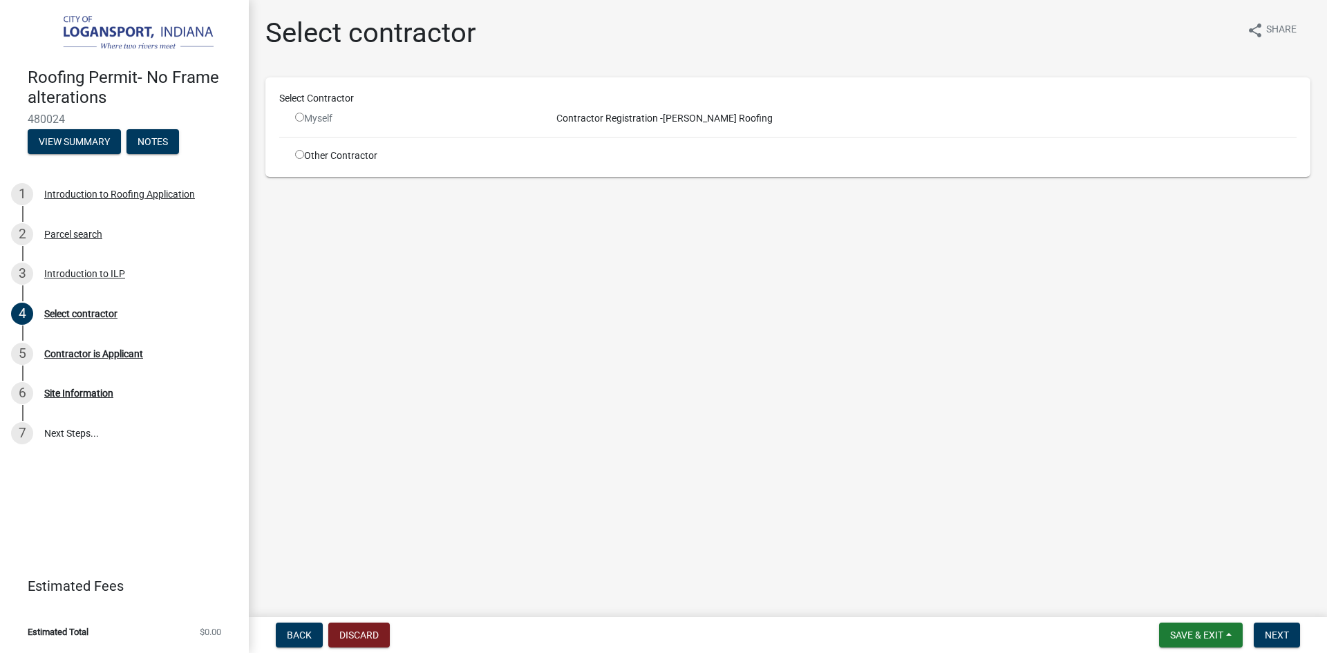
click at [301, 115] on input "radio" at bounding box center [299, 117] width 9 height 9
click at [297, 119] on input "radio" at bounding box center [299, 117] width 9 height 9
radio input "false"
